Goal: Find specific fact: Find specific fact

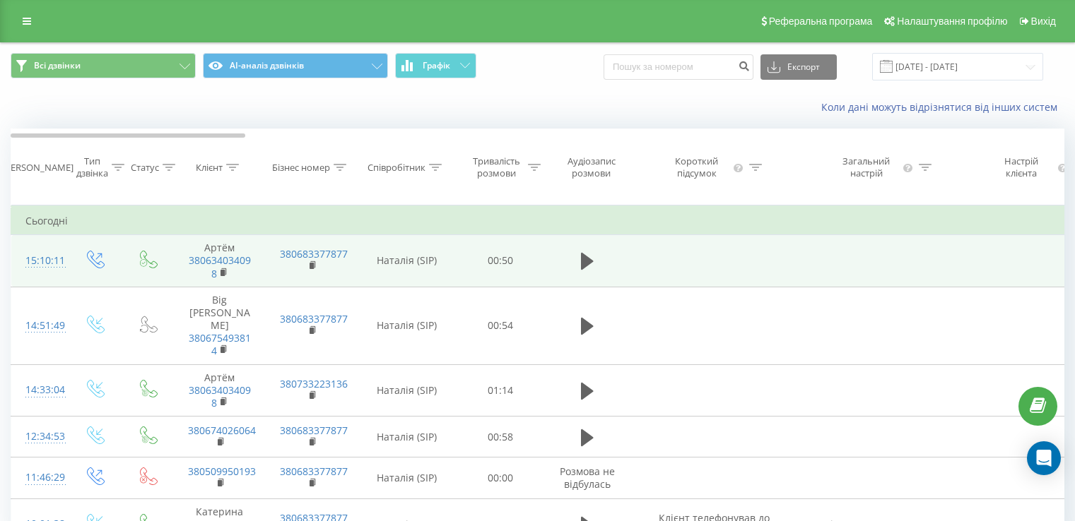
scroll to position [135, 0]
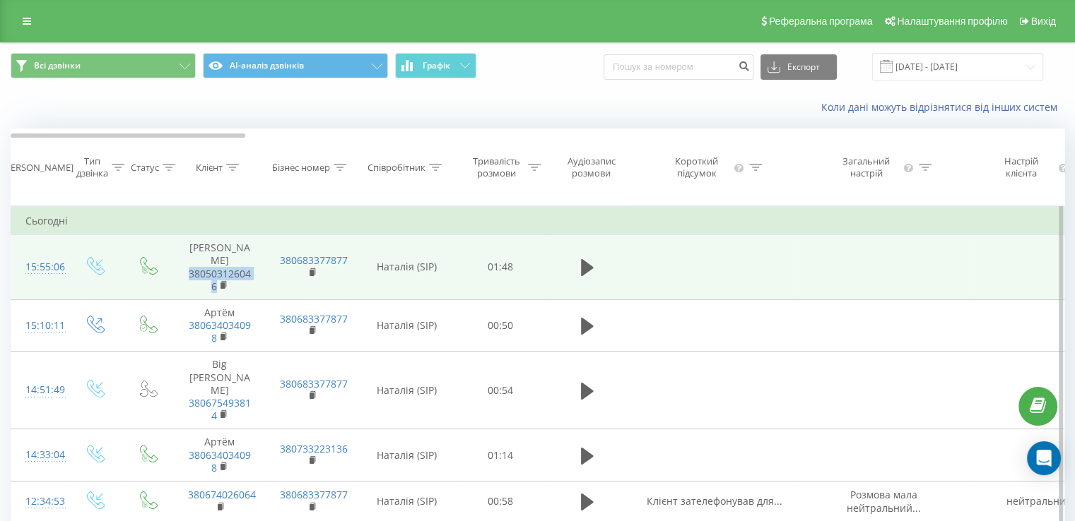
drag, startPoint x: 179, startPoint y: 283, endPoint x: 225, endPoint y: 288, distance: 46.9
click at [218, 300] on td "[PERSON_NAME] 380503126046" at bounding box center [220, 267] width 92 height 65
copy link "380503126046"
